Goal: Download file/media

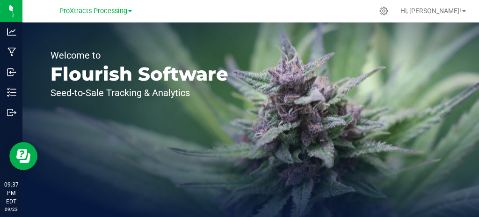
click at [389, 8] on icon at bounding box center [384, 11] width 8 height 8
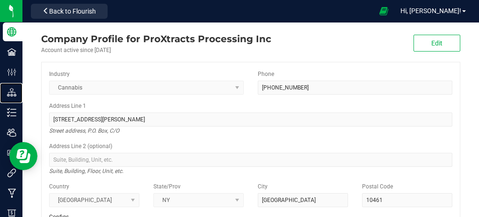
click at [0, 0] on p "Distribution" at bounding box center [0, 0] width 0 height 0
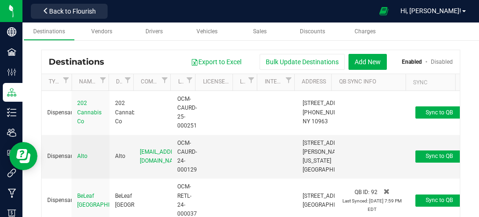
click at [103, 28] on div "Vendors" at bounding box center [101, 32] width 37 height 8
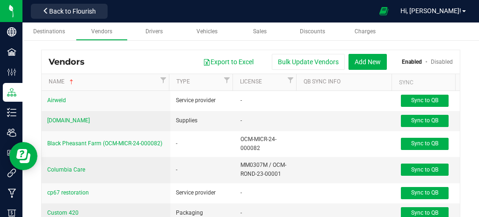
click at [43, 36] on link "Destinations" at bounding box center [49, 31] width 52 height 18
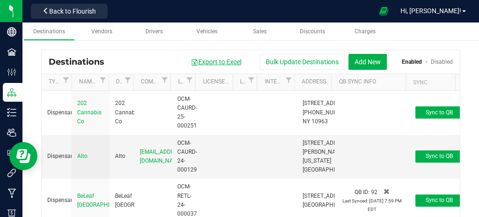
click at [230, 61] on button "Export to Excel" at bounding box center [216, 62] width 63 height 16
click at [209, 64] on button "Export to Excel" at bounding box center [216, 62] width 63 height 16
click at [110, 31] on span "Vendors" at bounding box center [101, 31] width 21 height 7
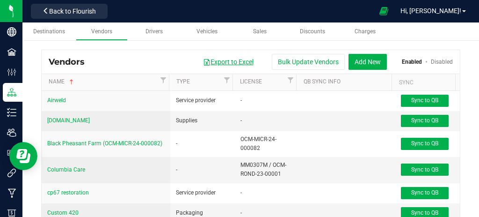
click at [219, 59] on button "Export to Excel" at bounding box center [228, 62] width 63 height 16
